Goal: Task Accomplishment & Management: Manage account settings

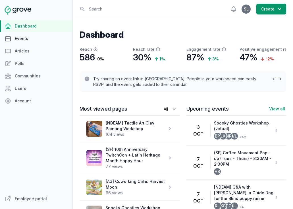
click at [23, 43] on link "Events" at bounding box center [36, 38] width 72 height 11
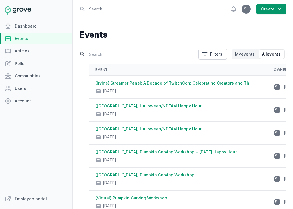
click at [106, 55] on input "text" at bounding box center [136, 54] width 115 height 10
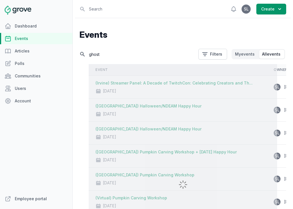
type input "ghost"
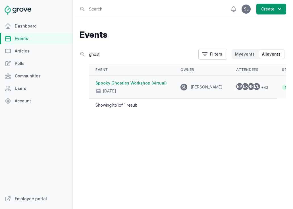
click at [134, 91] on div "[DATE]" at bounding box center [130, 90] width 71 height 8
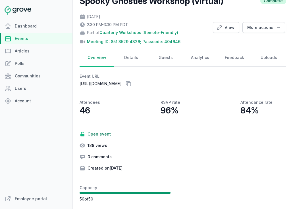
scroll to position [45, 0]
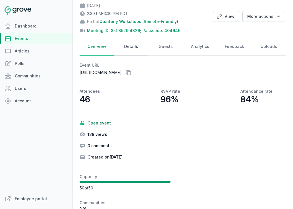
click at [135, 48] on link "Details" at bounding box center [131, 47] width 34 height 18
select select "84"
select select "virtual"
select select "false"
select select "2:30 PM"
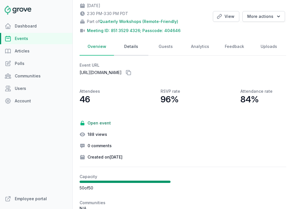
select select "3:30 PM"
select select "89"
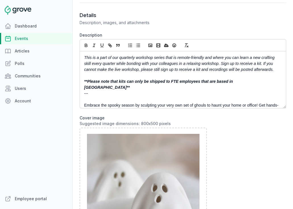
scroll to position [293, 0]
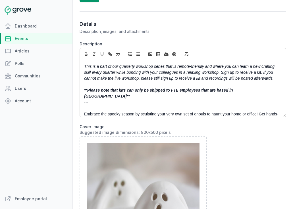
click at [84, 67] on em "This is a part of our quarterly workshop series that is remote-friendly and whe…" at bounding box center [179, 72] width 191 height 16
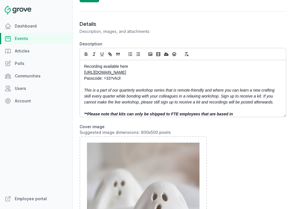
scroll to position [0, 0]
drag, startPoint x: 124, startPoint y: 85, endPoint x: 81, endPoint y: 81, distance: 43.6
click at [81, 81] on div "Recording available here [URL][DOMAIN_NAME] Passcode: =33?vNJl This is a part o…" at bounding box center [183, 88] width 206 height 57
click at [155, 75] on p "[URL][DOMAIN_NAME]" at bounding box center [181, 73] width 194 height 6
drag, startPoint x: 155, startPoint y: 78, endPoint x: 81, endPoint y: 73, distance: 74.2
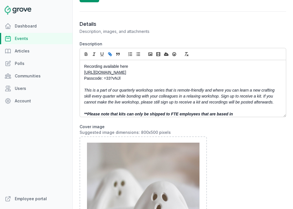
click at [81, 73] on div "Recording available here [URL][DOMAIN_NAME] Passcode: =33?vNJl This is a part o…" at bounding box center [183, 88] width 206 height 57
copy link "[URL][DOMAIN_NAME]"
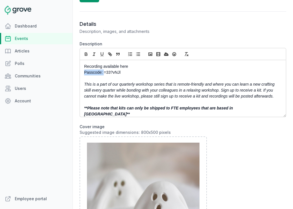
drag, startPoint x: 103, startPoint y: 73, endPoint x: 79, endPoint y: 73, distance: 23.8
click at [85, 53] on icon "button" at bounding box center [86, 53] width 2 height 1
click at [100, 68] on p "Recording available here" at bounding box center [181, 67] width 194 height 6
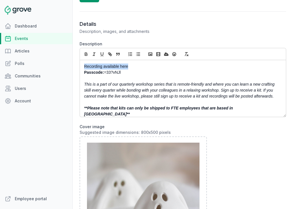
click at [100, 68] on p "Recording available here" at bounding box center [181, 67] width 194 height 6
click at [110, 53] on icon "button" at bounding box center [109, 54] width 5 height 5
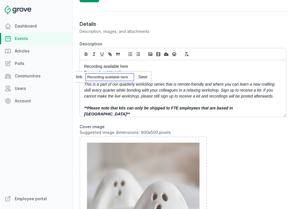
paste input "[URL][DOMAIN_NAME]"
type input "[URL][DOMAIN_NAME]"
click at [143, 78] on link at bounding box center [141, 77] width 14 height 5
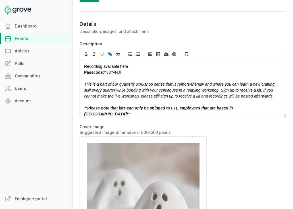
click at [134, 77] on p at bounding box center [181, 78] width 194 height 6
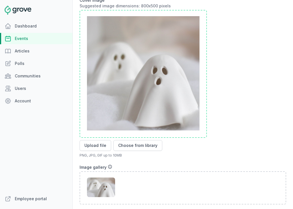
scroll to position [513, 0]
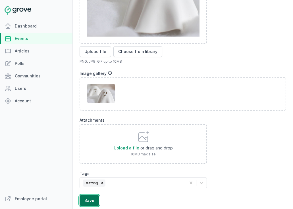
click at [89, 202] on button "Save" at bounding box center [89, 200] width 20 height 11
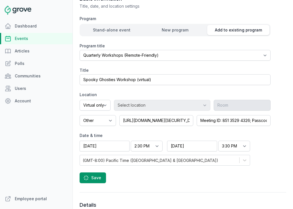
scroll to position [0, 0]
